Goal: Find specific page/section: Find specific page/section

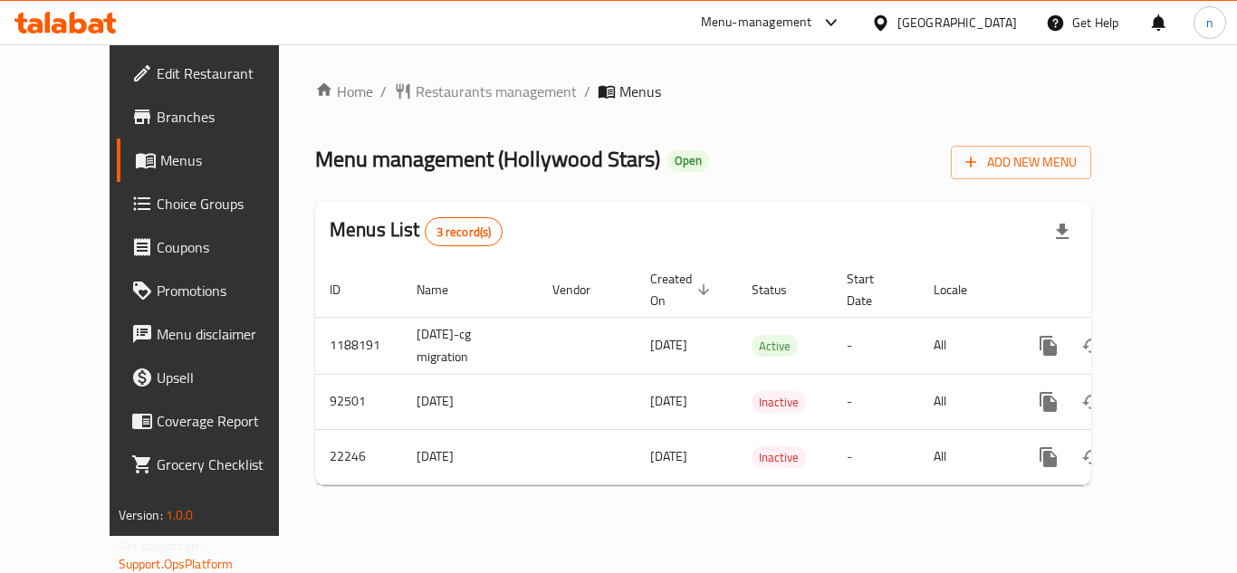
click at [890, 29] on icon at bounding box center [880, 23] width 19 height 19
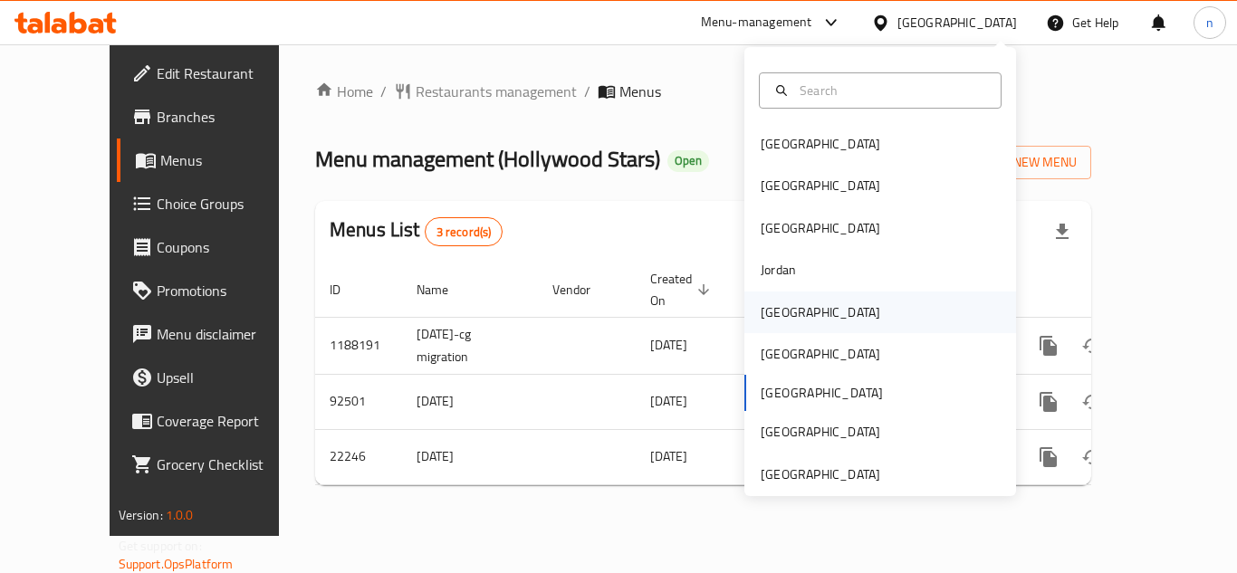
click at [768, 314] on div "[GEOGRAPHIC_DATA]" at bounding box center [821, 313] width 120 height 20
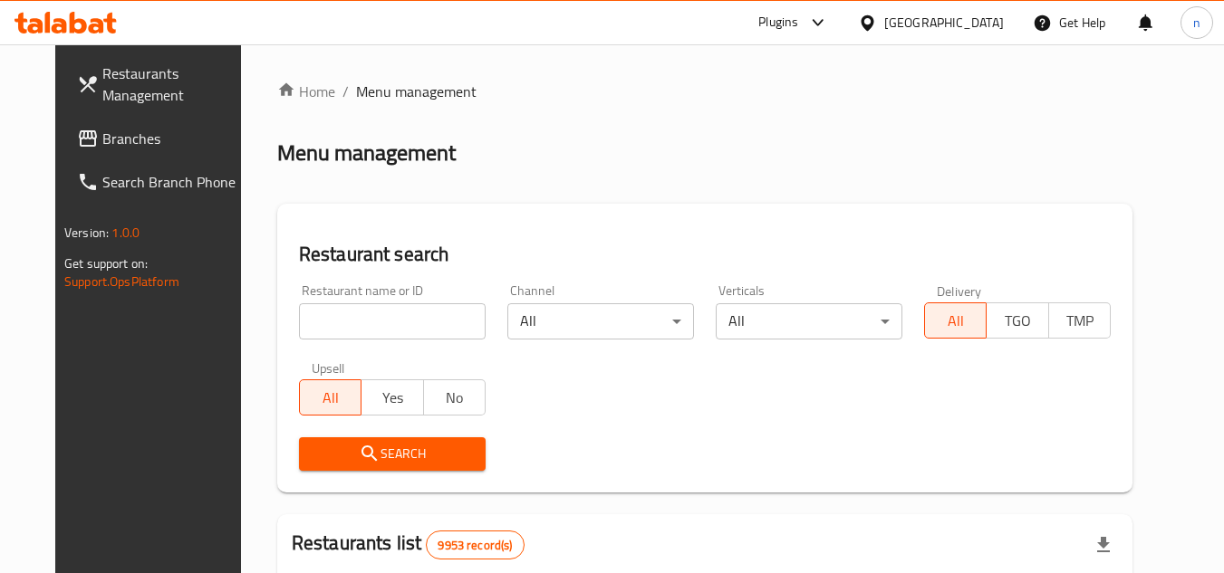
click at [829, 24] on icon at bounding box center [818, 23] width 22 height 22
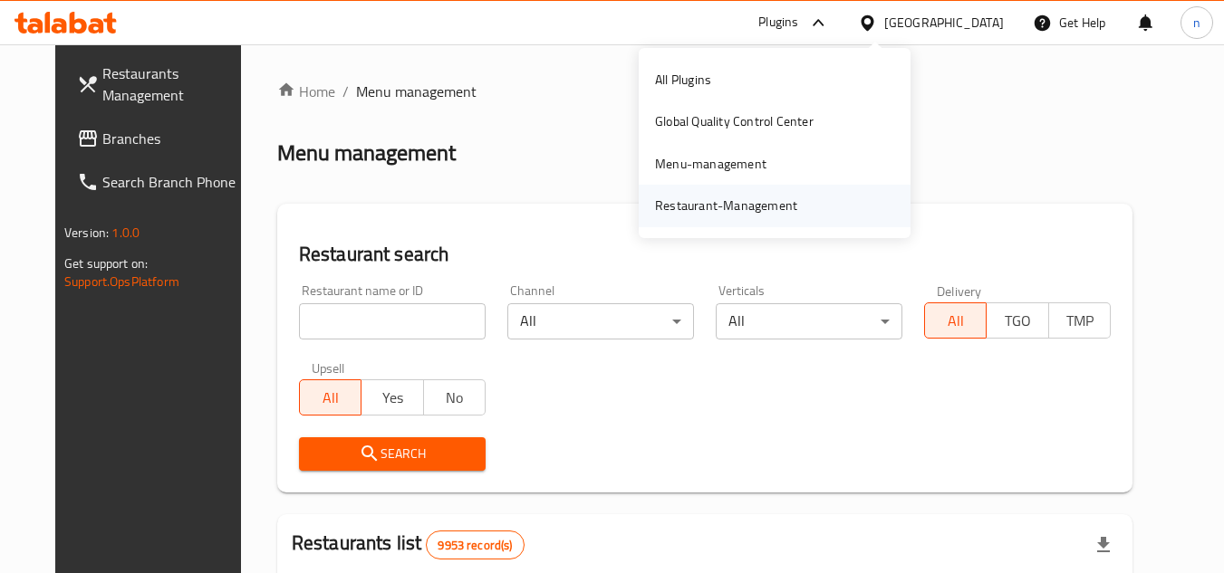
click at [763, 221] on div "Restaurant-Management" at bounding box center [725, 206] width 171 height 42
